Goal: Task Accomplishment & Management: Complete application form

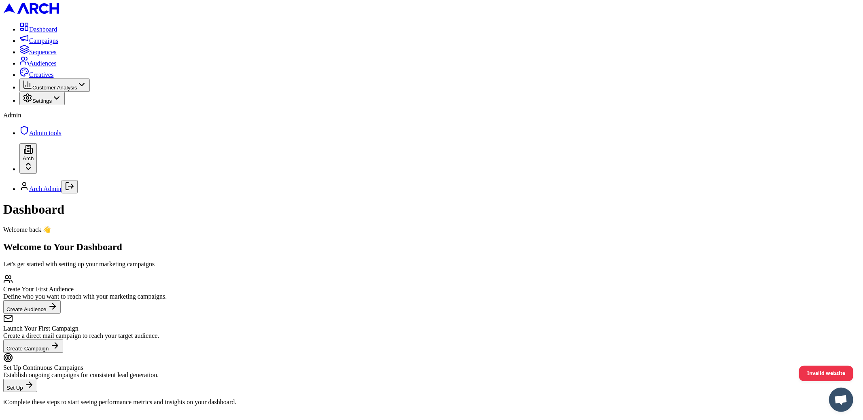
click at [57, 67] on span "Audiences" at bounding box center [42, 63] width 27 height 7
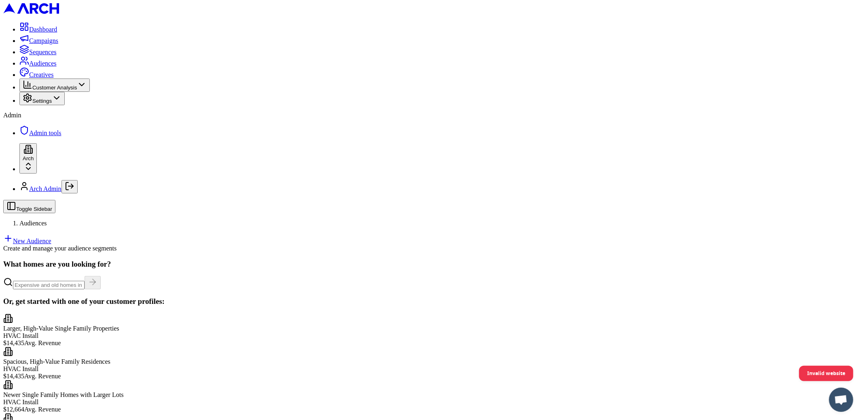
click at [51, 237] on link "New Audience" at bounding box center [27, 240] width 48 height 7
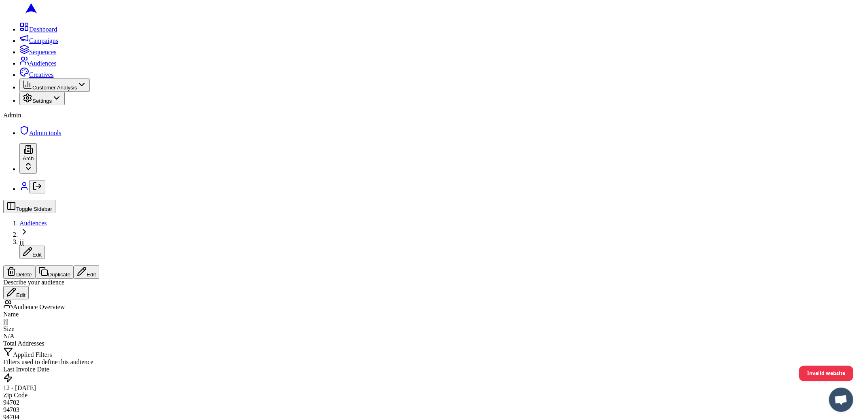
scroll to position [54, 0]
click at [394, 384] on div "12 - 25 months ago" at bounding box center [431, 387] width 856 height 7
click at [19, 66] on icon at bounding box center [24, 61] width 10 height 10
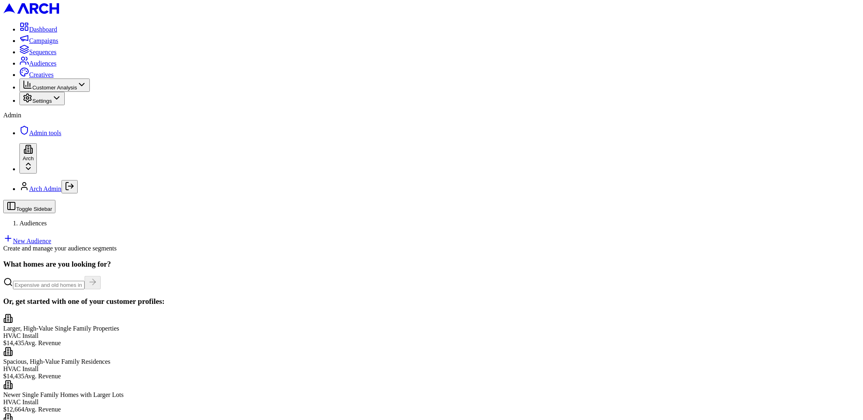
click at [51, 237] on link "New Audience" at bounding box center [27, 240] width 48 height 7
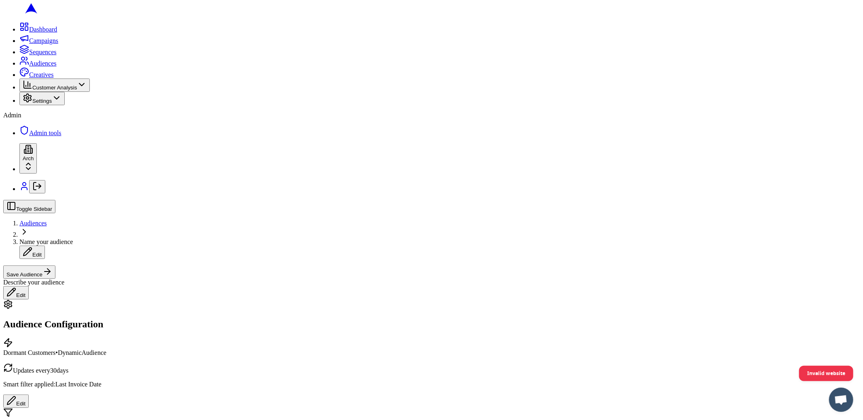
scroll to position [139, 0]
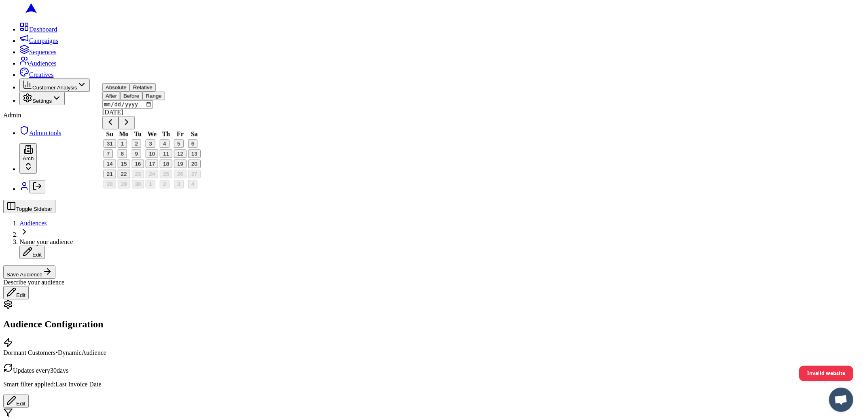
scroll to position [227, 0]
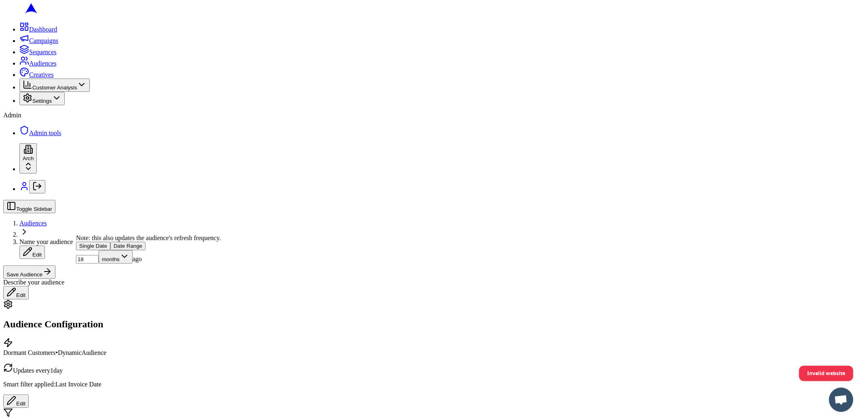
click at [146, 250] on button "Date Range" at bounding box center [127, 245] width 35 height 8
click at [110, 250] on button "Single Date" at bounding box center [93, 245] width 34 height 8
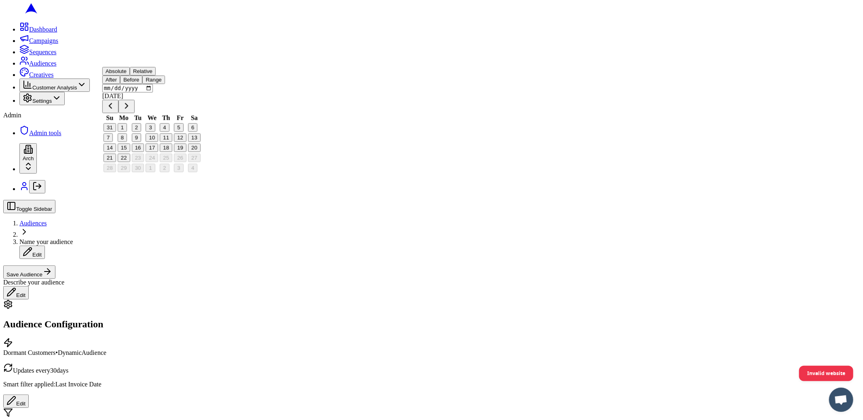
click at [175, 76] on div "Absolute Relative" at bounding box center [151, 71] width 99 height 8
click at [165, 84] on button "Range" at bounding box center [153, 80] width 22 height 8
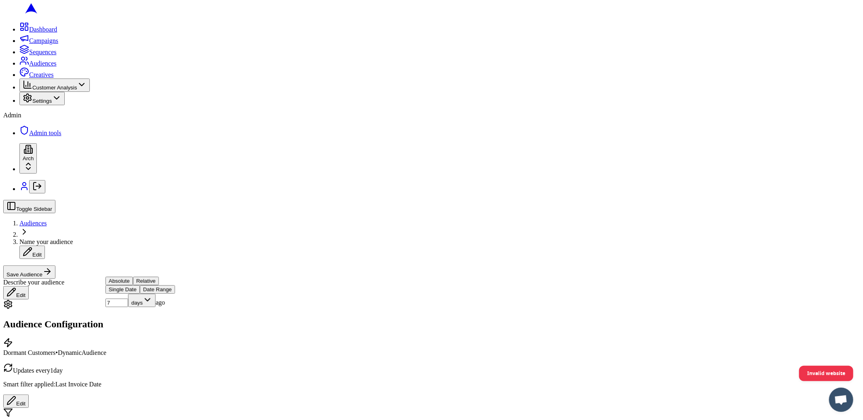
click at [175, 294] on button "Date Range" at bounding box center [157, 289] width 35 height 8
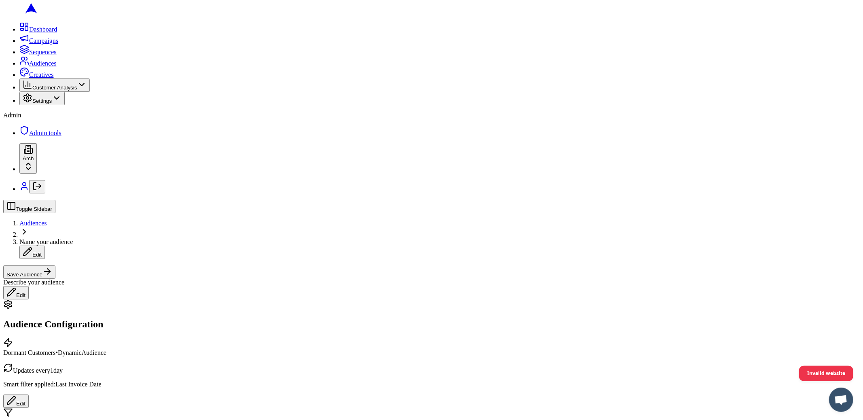
click at [175, 305] on button "Date Range" at bounding box center [157, 301] width 35 height 8
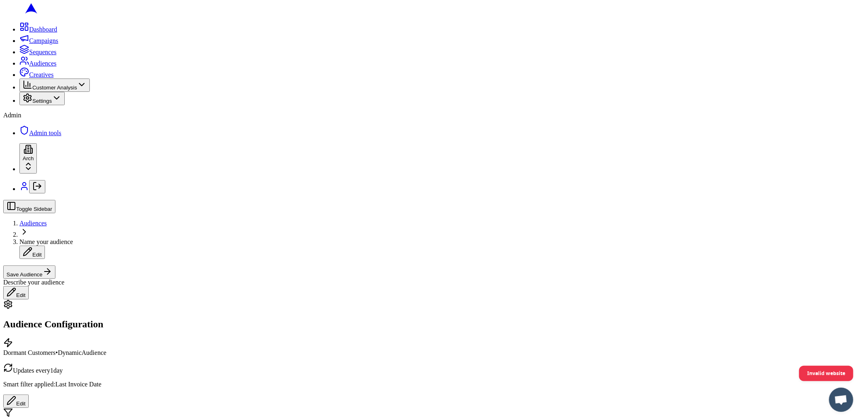
scroll to position [233, 0]
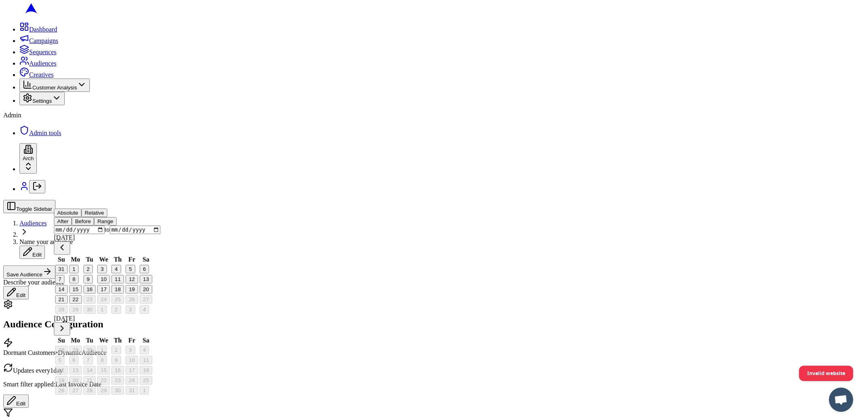
scroll to position [188, 0]
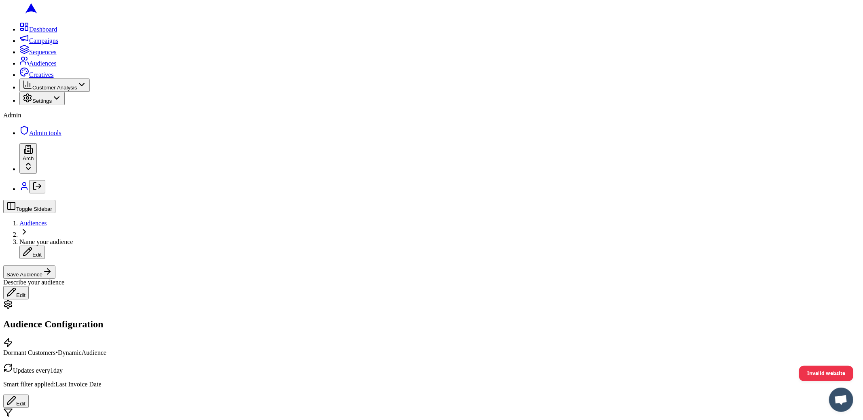
scroll to position [316, 0]
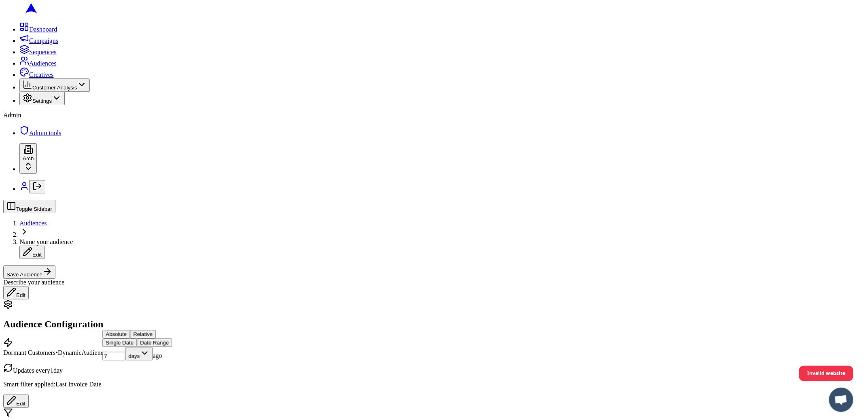
click at [172, 347] on button "Date Range" at bounding box center [154, 342] width 35 height 8
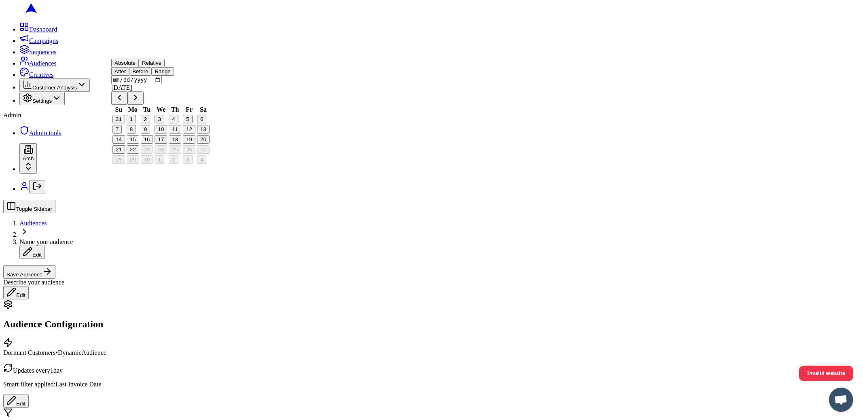
click at [151, 76] on button "Before" at bounding box center [140, 71] width 22 height 8
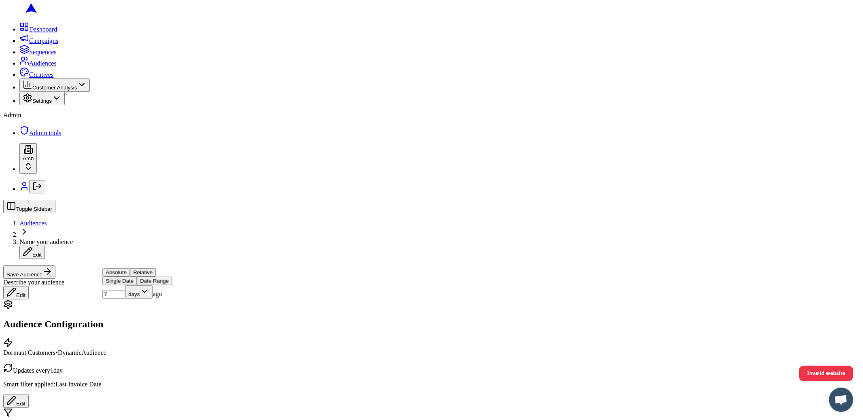
click at [137, 277] on div "Absolute Relative" at bounding box center [137, 272] width 70 height 8
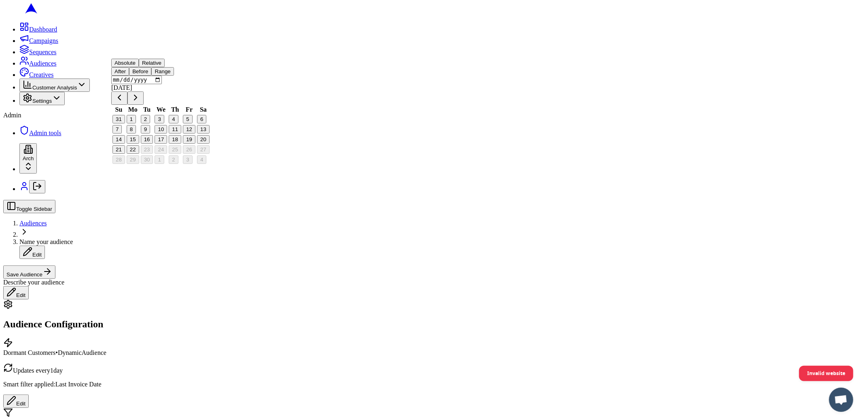
click at [445, 279] on div "Describe your audience Edit" at bounding box center [431, 289] width 856 height 21
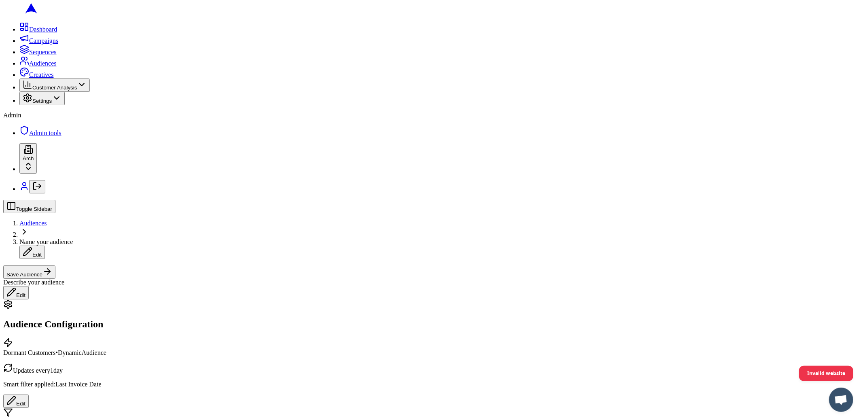
scroll to position [186, 0]
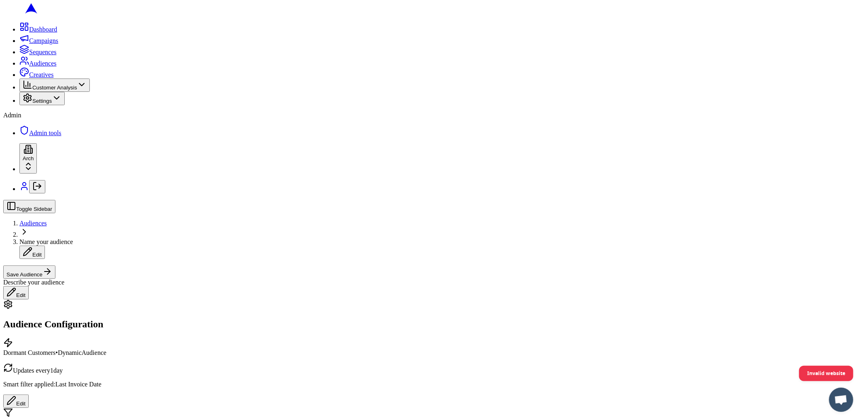
scroll to position [0, 0]
